Goal: Task Accomplishment & Management: Use online tool/utility

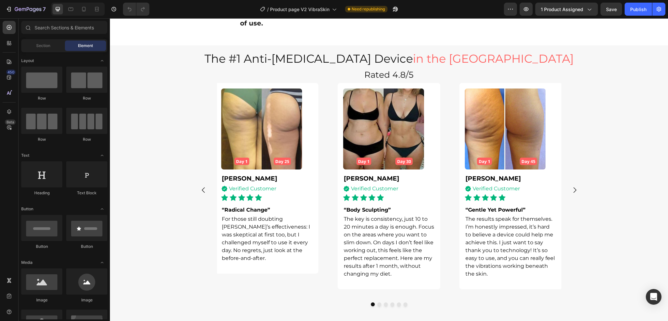
scroll to position [1687, 0]
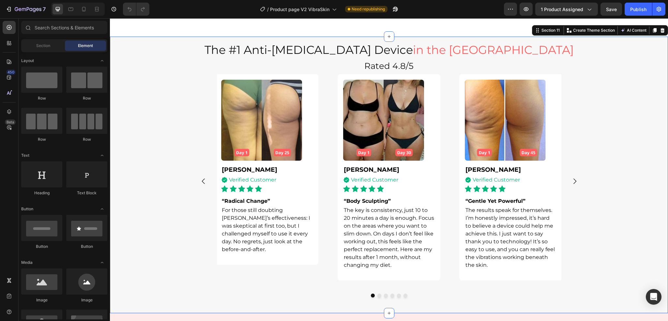
click at [654, 243] on div "Image Elizabeth M. Text Block Icon Verified Customer Text Block Advanced list I…" at bounding box center [389, 185] width 558 height 223
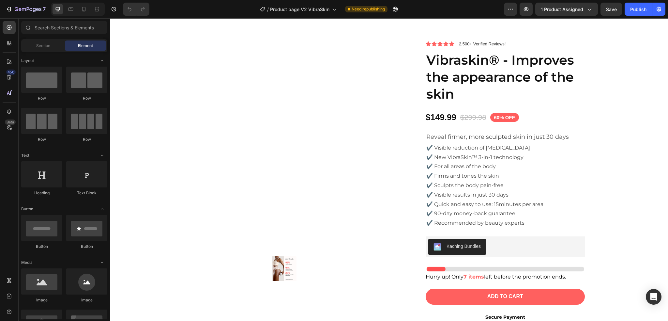
scroll to position [2046, 0]
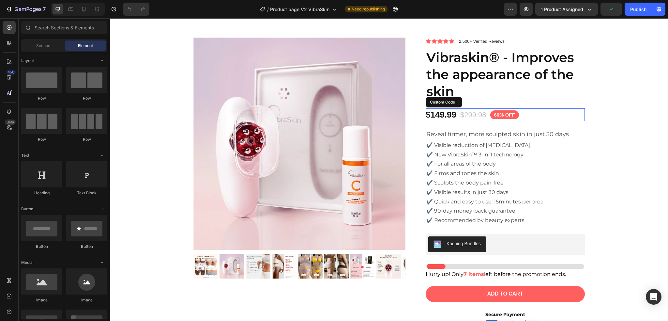
click at [521, 111] on div "$149.99 $299.98 60% OFF" at bounding box center [505, 114] width 159 height 13
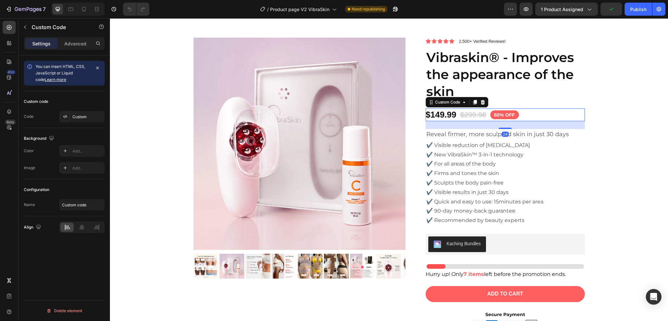
click at [520, 110] on div "$149.99 $299.98 60% OFF" at bounding box center [505, 114] width 159 height 13
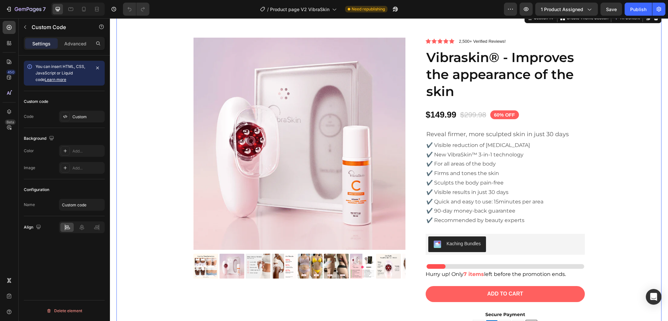
click at [606, 103] on div "Product Images Icon Icon Icon Icon Icon Icon List 2,500+ Verified Reviews! Text…" at bounding box center [388, 214] width 535 height 353
click at [532, 112] on div "$149.99 $299.98 60% OFF" at bounding box center [505, 114] width 159 height 13
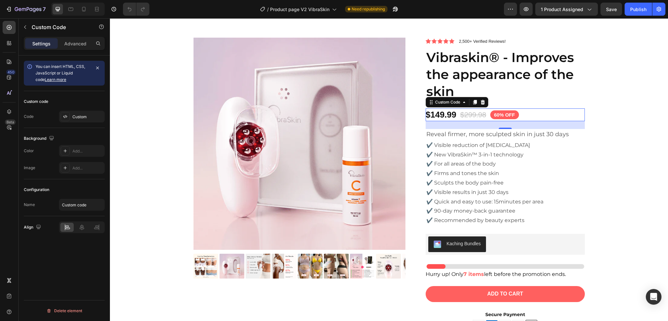
click at [531, 112] on div "$149.99 $299.98 60% OFF" at bounding box center [505, 114] width 159 height 13
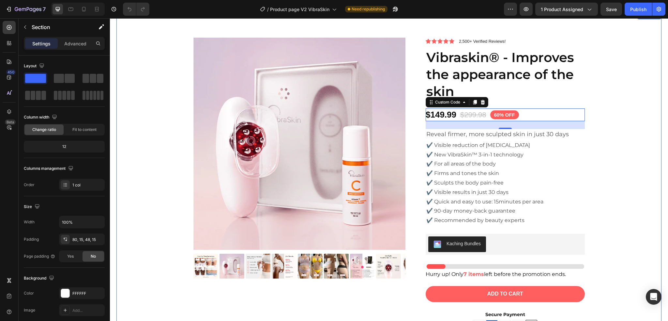
click at [617, 108] on div "Product Images Icon Icon Icon Icon Icon Icon List 2,500+ Verified Reviews! Text…" at bounding box center [388, 214] width 535 height 353
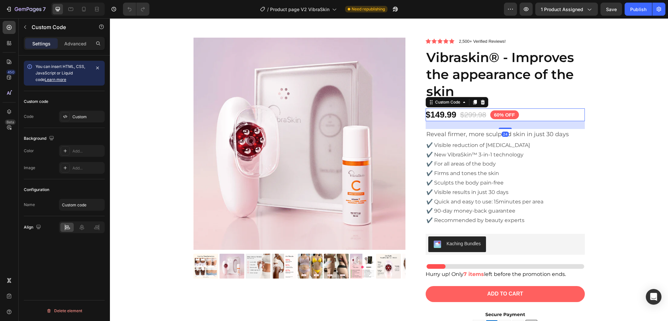
click at [559, 115] on div "$149.99 $299.98 60% OFF" at bounding box center [505, 114] width 159 height 13
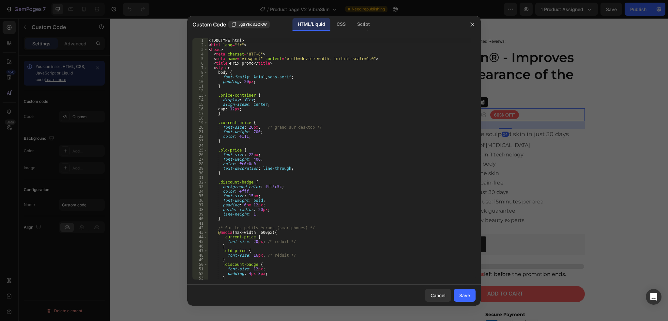
click at [559, 115] on div at bounding box center [334, 160] width 668 height 321
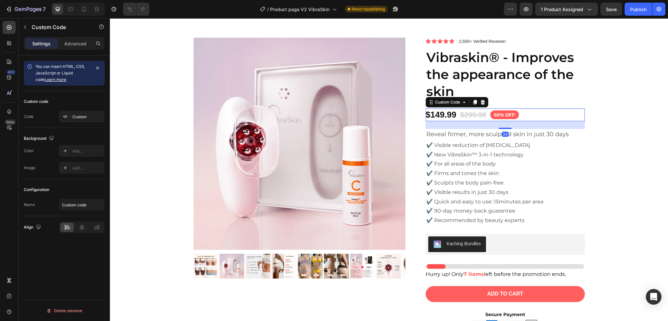
click at [521, 116] on div "$149.99 $299.98 60% OFF" at bounding box center [505, 114] width 159 height 13
click at [522, 116] on div "$149.99 $299.98 60% OFF" at bounding box center [505, 114] width 159 height 13
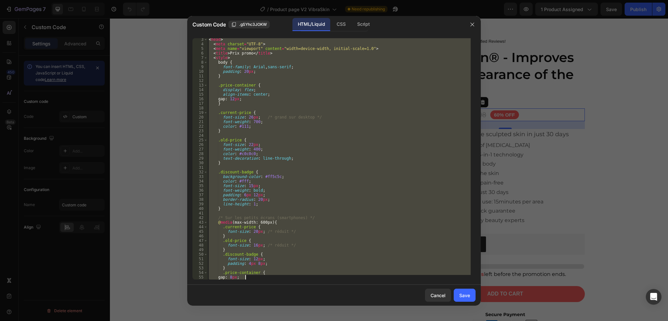
scroll to position [28, 0]
drag, startPoint x: 210, startPoint y: 39, endPoint x: 331, endPoint y: 275, distance: 265.4
click at [333, 276] on div "< head > < meta charset = "UTF-8" > < meta name = "viewport" content = "width=d…" at bounding box center [338, 162] width 263 height 250
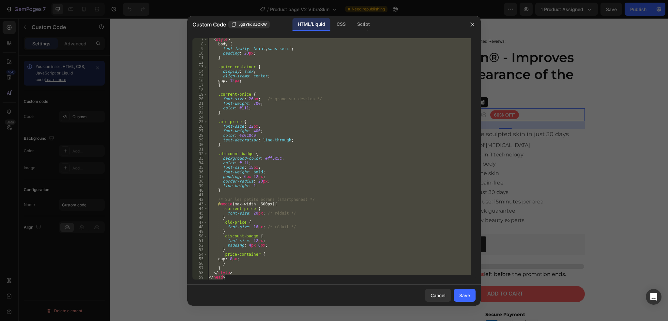
click at [315, 233] on div "< style > body { font-family : Arial , sans-serif ; padding : 20 px ; } .price-…" at bounding box center [338, 158] width 263 height 241
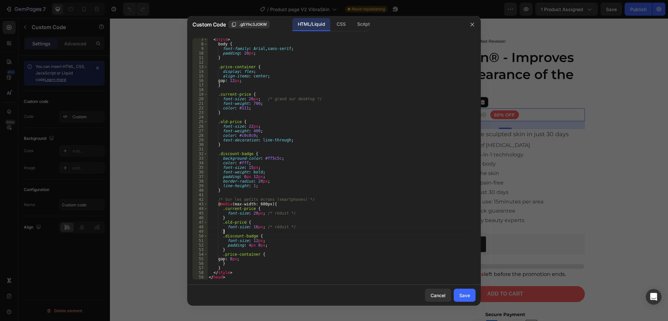
scroll to position [0, 0]
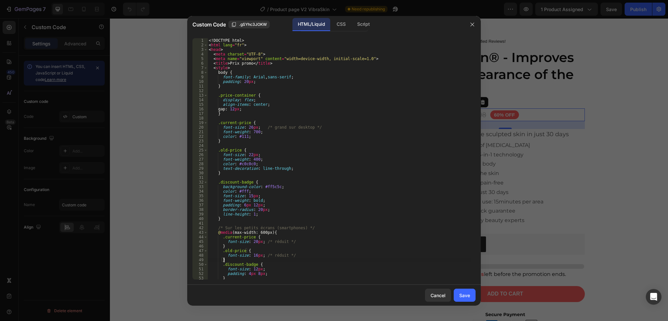
drag, startPoint x: 207, startPoint y: 39, endPoint x: 218, endPoint y: 71, distance: 34.1
click at [222, 81] on div "} 1 2 3 4 5 6 7 8 9 10 11 12 13 14 15 16 17 18 19 20 21 22 23 24 25 26 27 28 29…" at bounding box center [333, 158] width 283 height 241
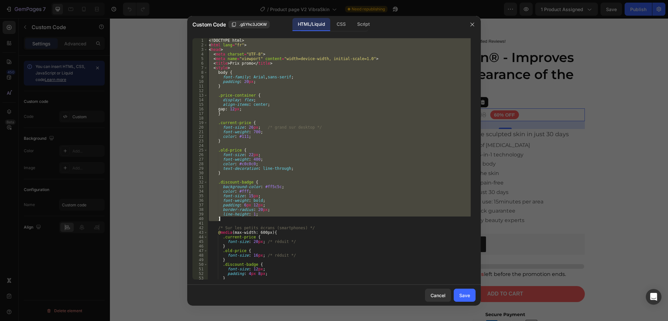
scroll to position [69, 0]
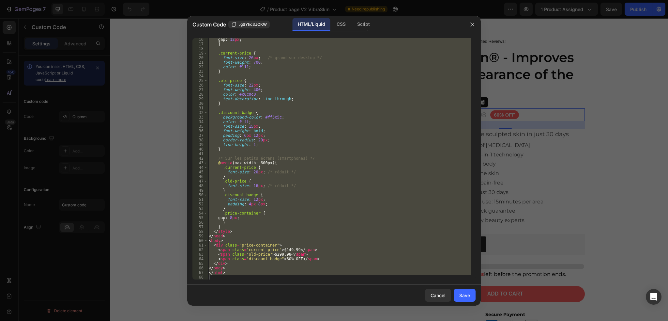
drag, startPoint x: 208, startPoint y: 40, endPoint x: 279, endPoint y: 325, distance: 294.5
click at [279, 0] on html "7 Version history / Product page V2 VibraSkin Need republishing Preview 1 produ…" at bounding box center [334, 0] width 668 height 0
type textarea "</html>"
click at [474, 20] on button "button" at bounding box center [472, 24] width 10 height 10
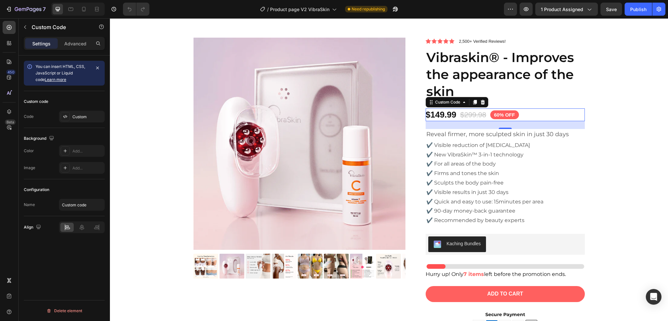
click at [505, 115] on span "60% OFF" at bounding box center [504, 114] width 29 height 9
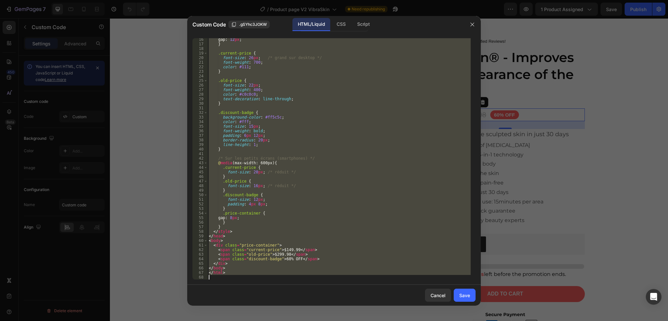
drag, startPoint x: 208, startPoint y: 39, endPoint x: 292, endPoint y: 336, distance: 308.4
click at [292, 0] on html "7 Version history / Product page V2 VibraSkin Need republishing Preview 1 produ…" at bounding box center [334, 0] width 668 height 0
type textarea "</html>"
paste textarea
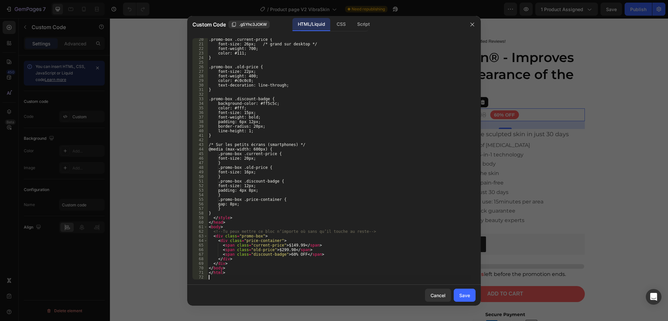
scroll to position [87, 0]
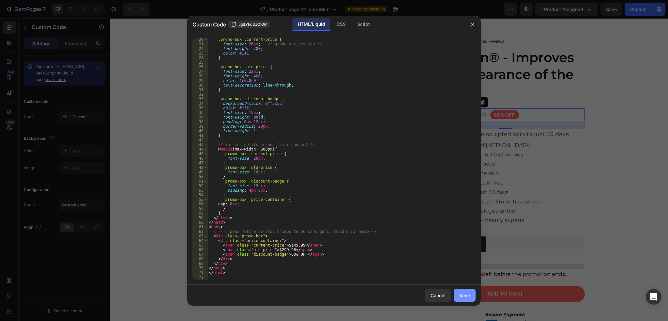
click at [469, 297] on div "Save" at bounding box center [464, 295] width 11 height 7
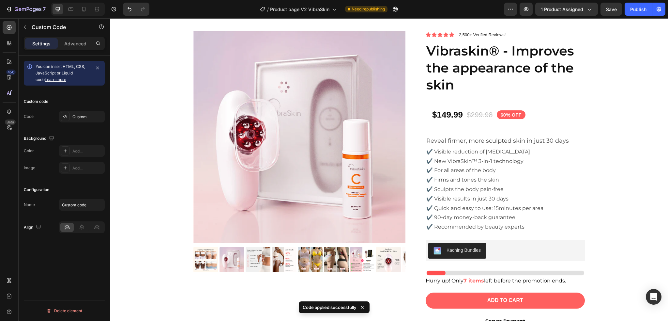
click at [608, 147] on div "Product Images Icon Icon Icon Icon Icon Icon List 2,500+ Verified Reviews! Text…" at bounding box center [389, 214] width 548 height 367
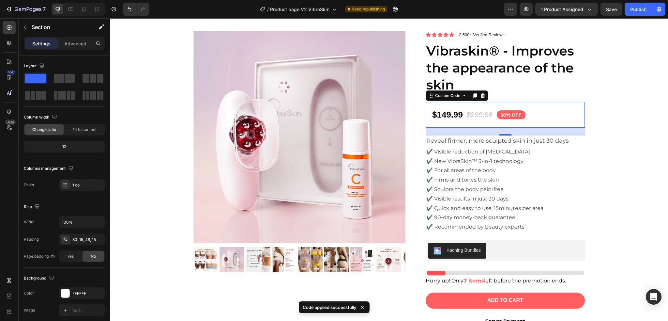
click at [540, 120] on div "$149.99 $299.98 60% OFF" at bounding box center [505, 114] width 146 height 13
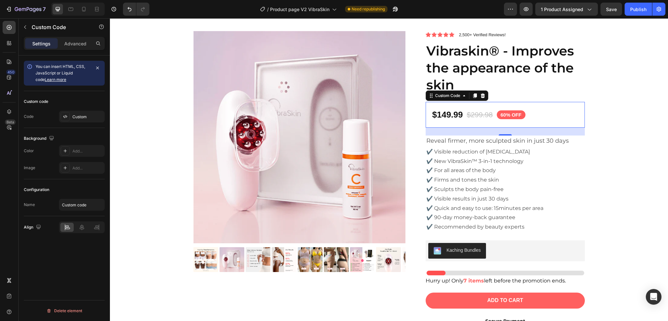
click at [467, 113] on span "$299.98" at bounding box center [480, 114] width 26 height 11
click at [464, 113] on div "$149.99 $299.98 60% OFF" at bounding box center [505, 114] width 146 height 13
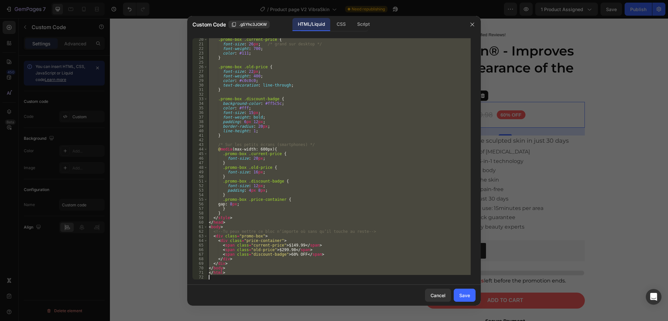
drag, startPoint x: 208, startPoint y: 39, endPoint x: 304, endPoint y: 336, distance: 312.2
click at [304, 0] on html "7 Version history / Product page V2 VibraSkin Need republishing Preview 1 produ…" at bounding box center [334, 0] width 668 height 0
type textarea "</html>"
paste textarea
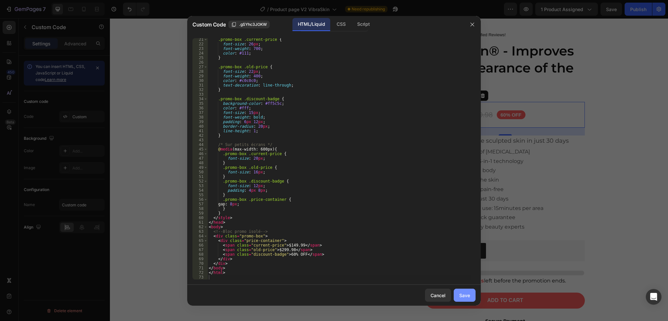
click at [460, 295] on div "Save" at bounding box center [464, 295] width 11 height 7
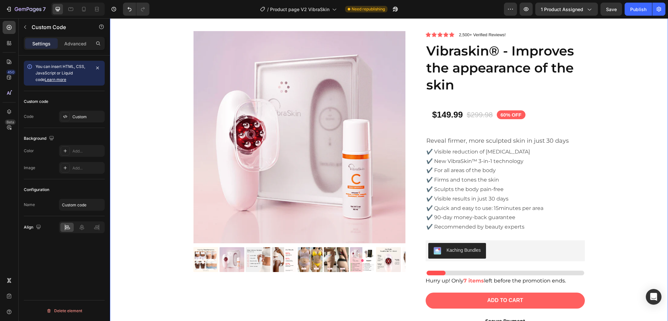
click at [619, 197] on div "Product Images Icon Icon Icon Icon Icon Icon List 2,500+ Verified Reviews! Text…" at bounding box center [389, 214] width 548 height 367
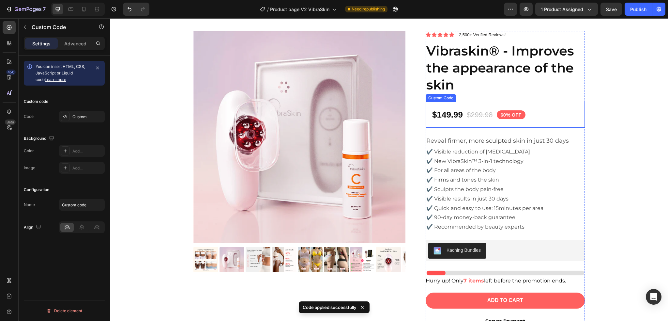
click at [455, 102] on div "$149.99 $299.98 60% OFF" at bounding box center [479, 115] width 106 height 26
